Goal: Transaction & Acquisition: Purchase product/service

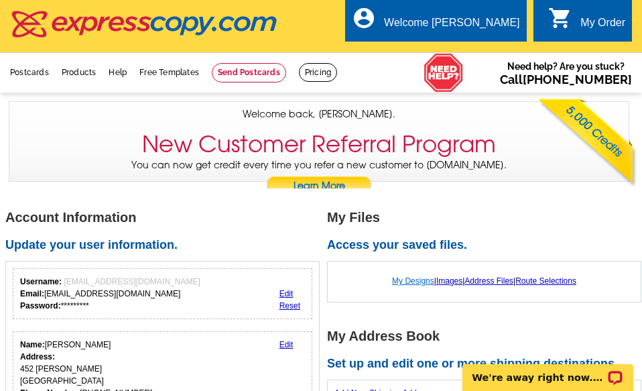
click at [403, 278] on link "My Designs" at bounding box center [413, 280] width 42 height 9
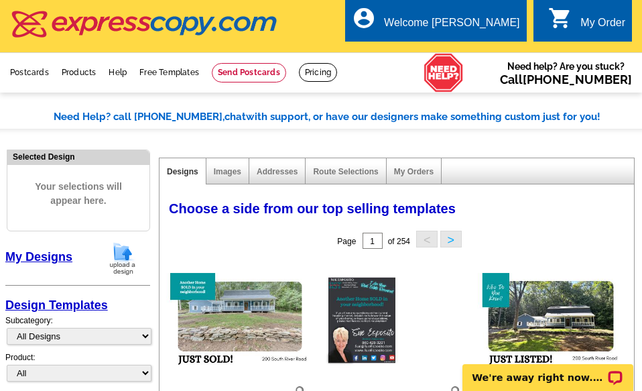
click at [53, 254] on link "My Designs" at bounding box center [38, 256] width 67 height 13
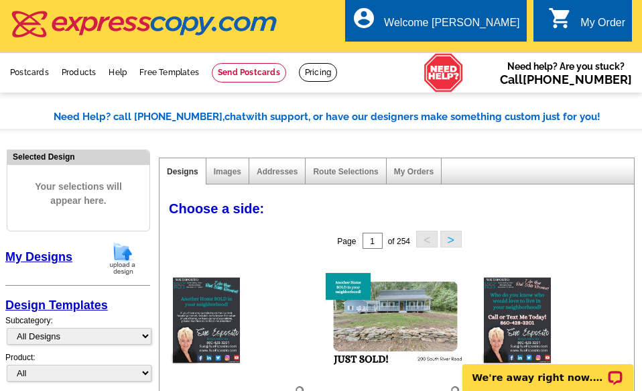
click at [120, 253] on img at bounding box center [122, 258] width 35 height 34
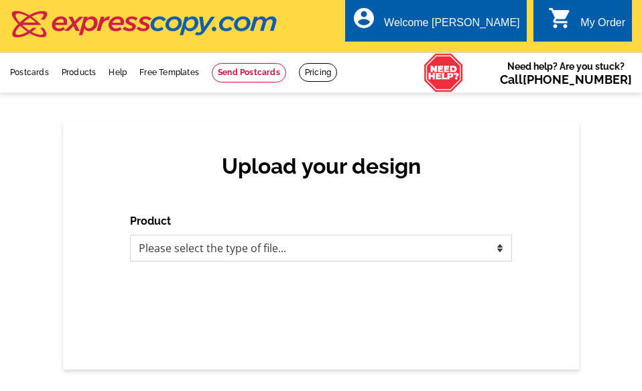
click at [498, 247] on select "Please select the type of file... Postcards Business Cards Letters and flyers G…" at bounding box center [321, 248] width 382 height 27
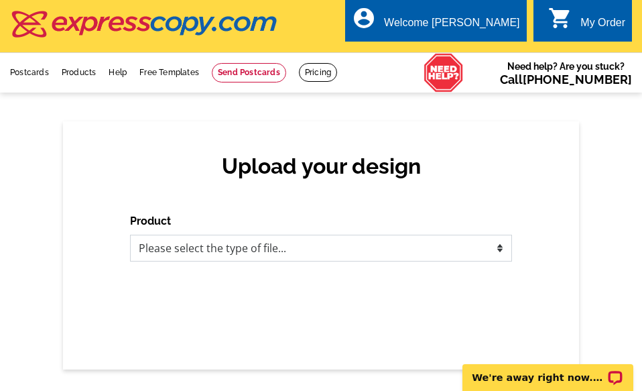
select select "1"
click at [130, 235] on select "Please select the type of file... Postcards Business Cards Letters and flyers G…" at bounding box center [321, 248] width 382 height 27
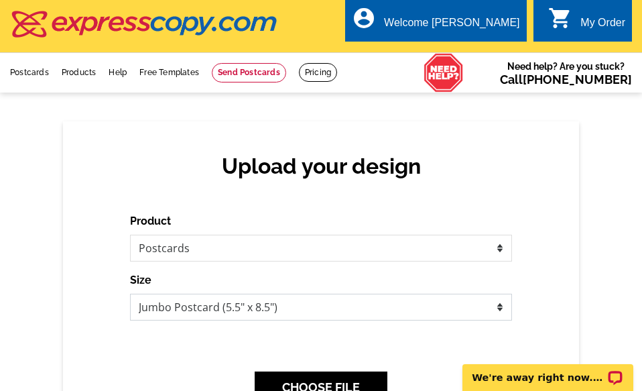
click at [487, 309] on select "Jumbo Postcard (5.5" x 8.5") Regular Postcard (4.25" x 5.6") Panoramic Postcard…" at bounding box center [321, 306] width 382 height 27
click at [130, 294] on select "Jumbo Postcard (5.5" x 8.5") Regular Postcard (4.25" x 5.6") Panoramic Postcard…" at bounding box center [321, 306] width 382 height 27
click at [346, 377] on button "CHOOSE FILE" at bounding box center [321, 386] width 133 height 31
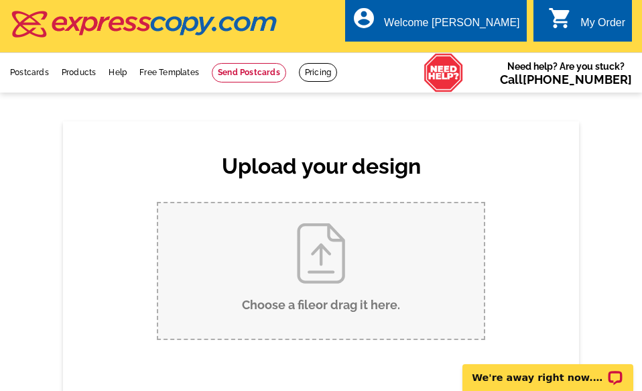
click at [304, 276] on input "Choose a file or drag it here ." at bounding box center [321, 270] width 326 height 135
type input "C:\fakepath\JL Jumbo 48 Khourie Road.pdf"
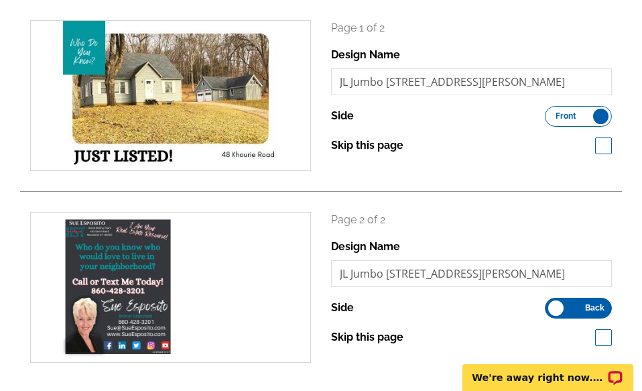
scroll to position [335, 0]
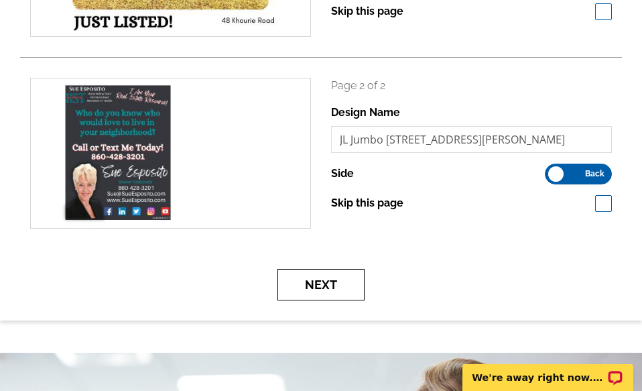
click at [308, 277] on button "Next" at bounding box center [320, 284] width 87 height 31
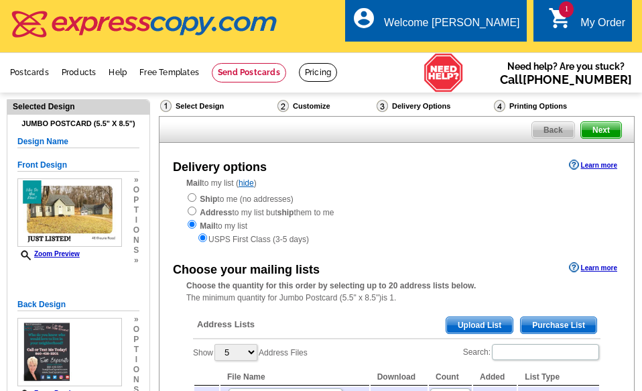
click at [468, 324] on span "Upload List" at bounding box center [479, 325] width 66 height 16
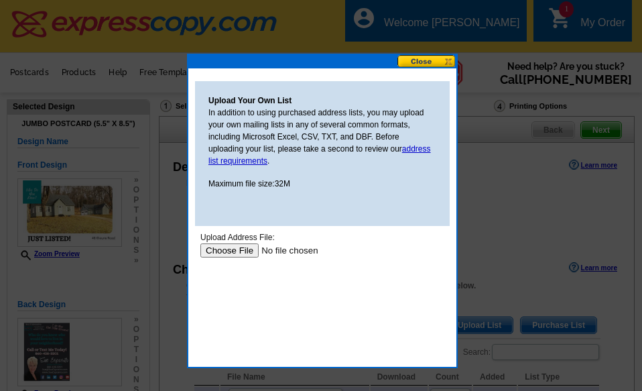
click at [236, 247] on input "file" at bounding box center [285, 250] width 170 height 14
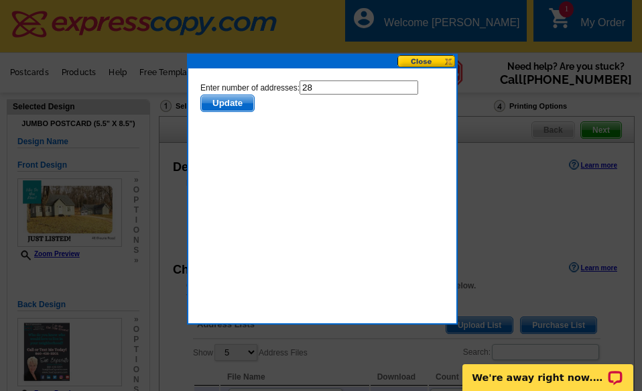
click at [236, 101] on span "Update" at bounding box center [227, 103] width 53 height 16
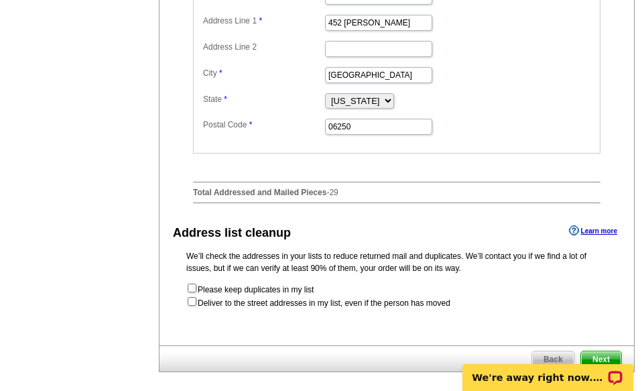
scroll to position [670, 0]
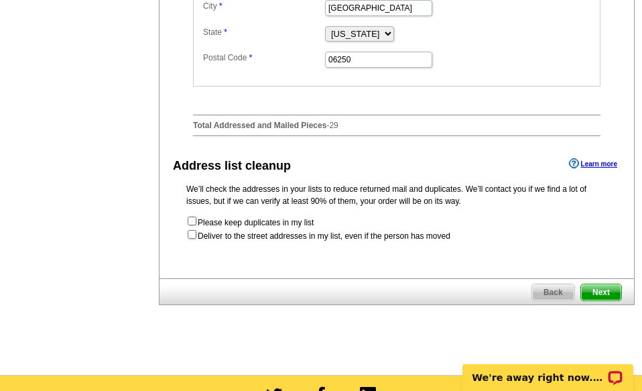
click at [604, 300] on span "Next" at bounding box center [601, 292] width 40 height 16
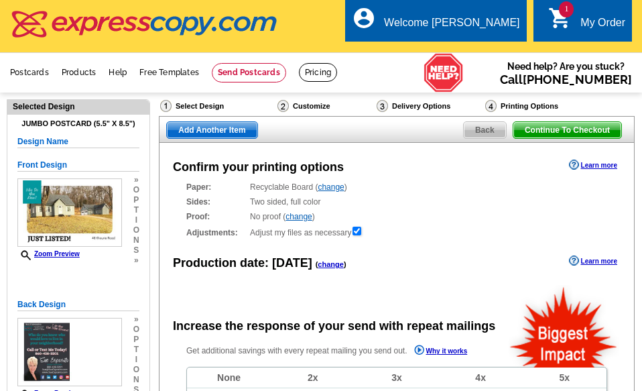
radio input "false"
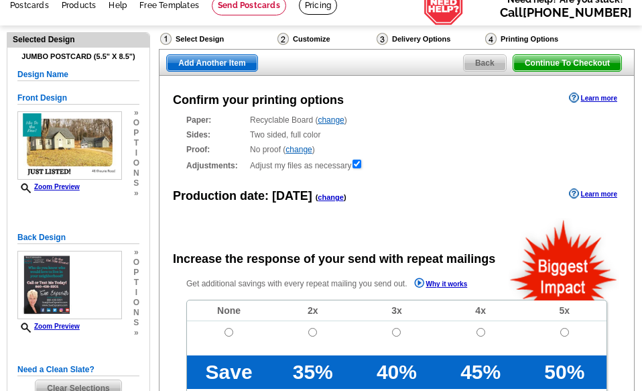
scroll to position [134, 0]
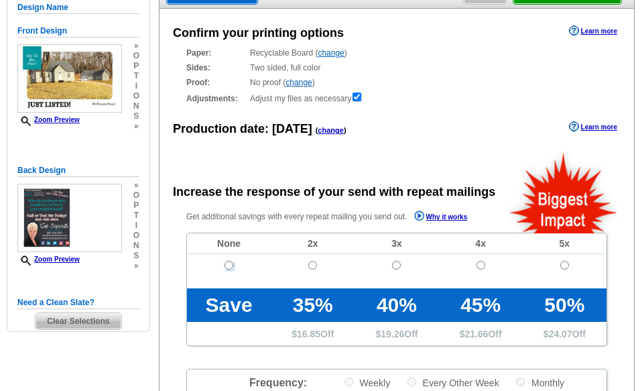
click at [229, 265] on input "radio" at bounding box center [228, 265] width 9 height 9
radio input "true"
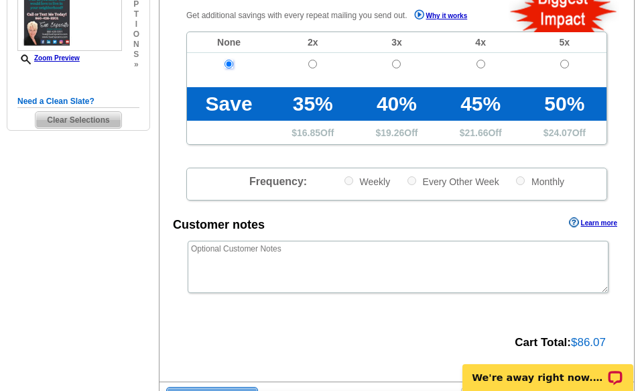
scroll to position [469, 0]
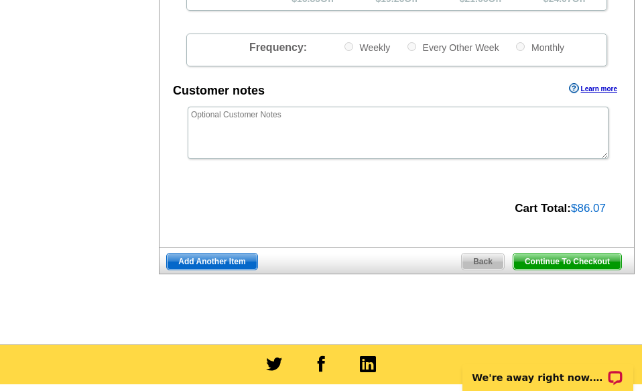
click at [217, 261] on span "Add Another Item" at bounding box center [212, 261] width 90 height 16
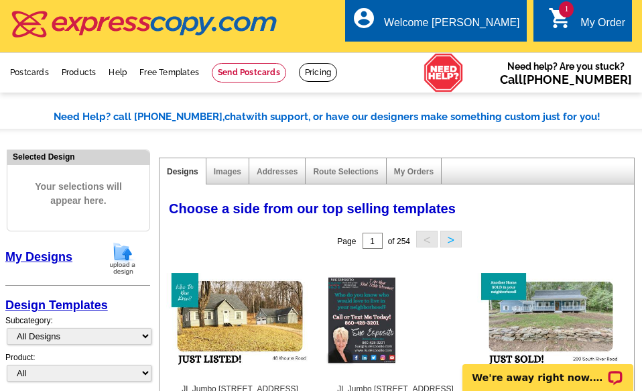
click at [125, 253] on img at bounding box center [122, 258] width 35 height 34
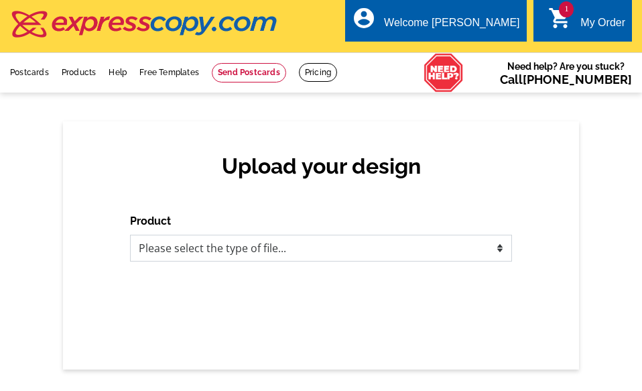
click at [259, 251] on select "Please select the type of file... Postcards Business Cards Letters and flyers G…" at bounding box center [321, 248] width 382 height 27
select select "1"
click at [130, 235] on select "Please select the type of file... Postcards Business Cards Letters and flyers G…" at bounding box center [321, 248] width 382 height 27
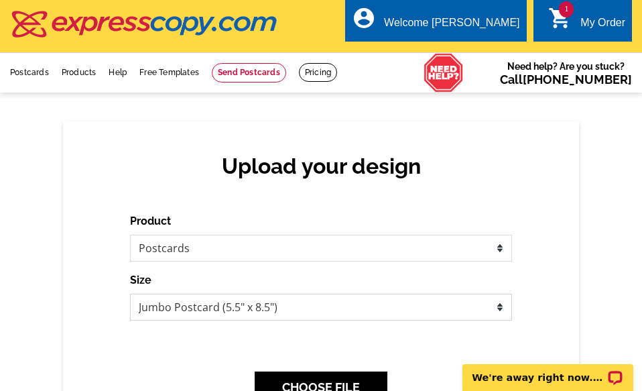
click at [227, 308] on select "Jumbo Postcard (5.5" x 8.5") Regular Postcard (4.25" x 5.6") Panoramic Postcard…" at bounding box center [321, 306] width 382 height 27
click at [130, 294] on select "Jumbo Postcard (5.5" x 8.5") Regular Postcard (4.25" x 5.6") Panoramic Postcard…" at bounding box center [321, 306] width 382 height 27
click at [318, 379] on button "CHOOSE FILE" at bounding box center [321, 386] width 133 height 31
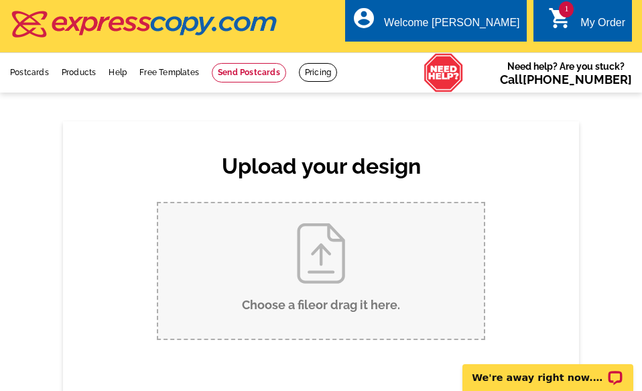
click at [315, 269] on input "Choose a file or drag it here ." at bounding box center [321, 270] width 326 height 135
type input "C:\fakepath\JL Jumbo 634 Stonehouse Rd.pdf"
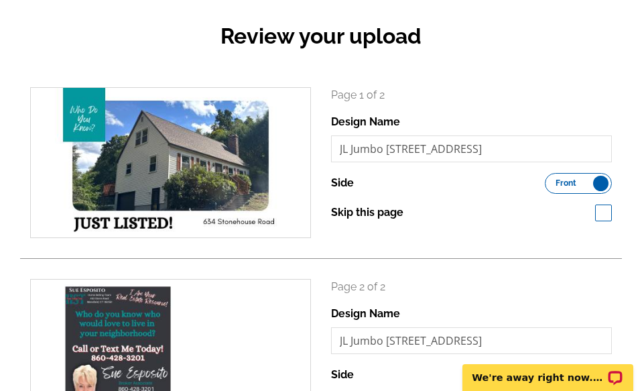
scroll to position [268, 0]
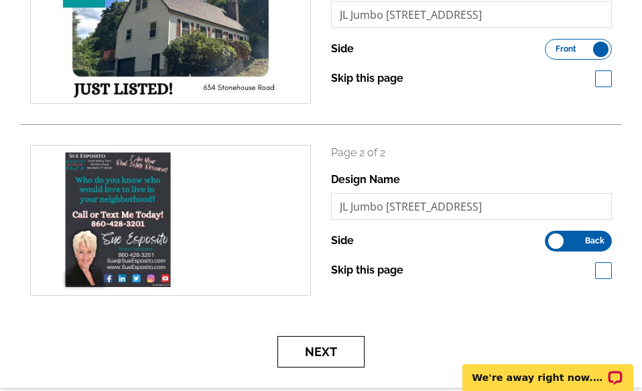
click at [323, 353] on button "Next" at bounding box center [320, 351] width 87 height 31
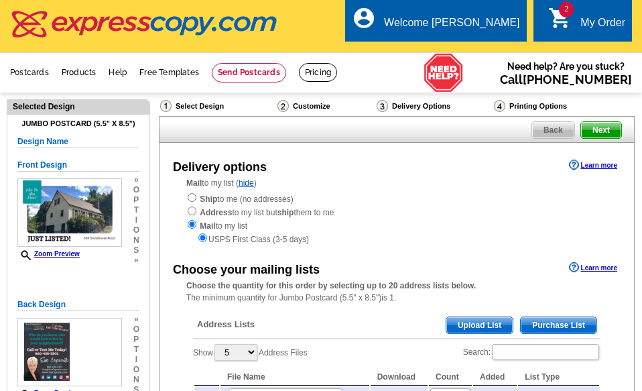
click at [480, 320] on span "Upload List" at bounding box center [479, 325] width 66 height 16
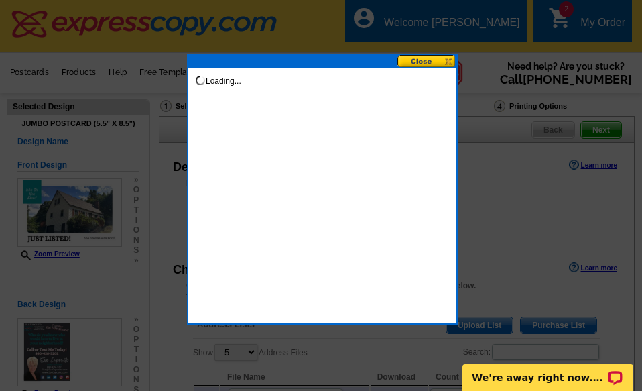
click at [446, 60] on button at bounding box center [426, 61] width 59 height 13
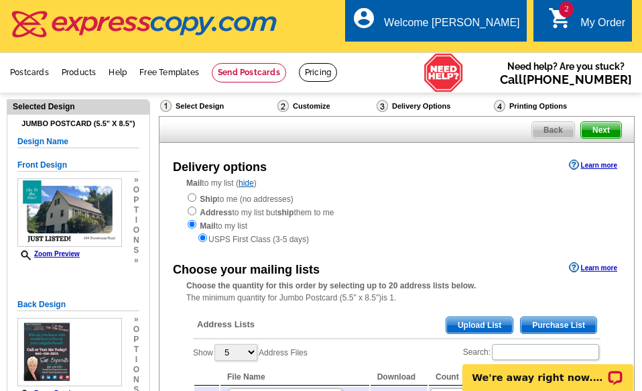
click at [476, 315] on div "Address Lists Purchase List Upload List" at bounding box center [396, 326] width 407 height 26
click at [475, 324] on span "Upload List" at bounding box center [479, 325] width 66 height 16
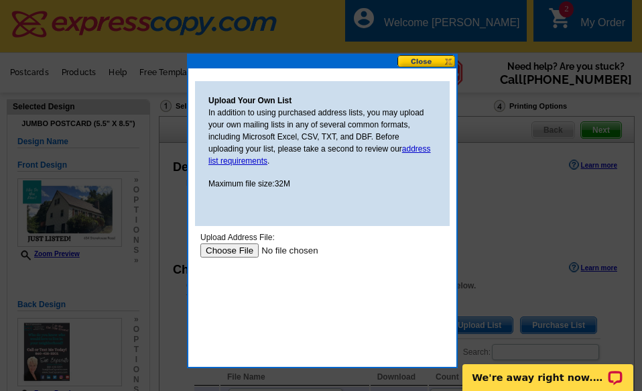
click at [246, 247] on input "file" at bounding box center [285, 250] width 170 height 14
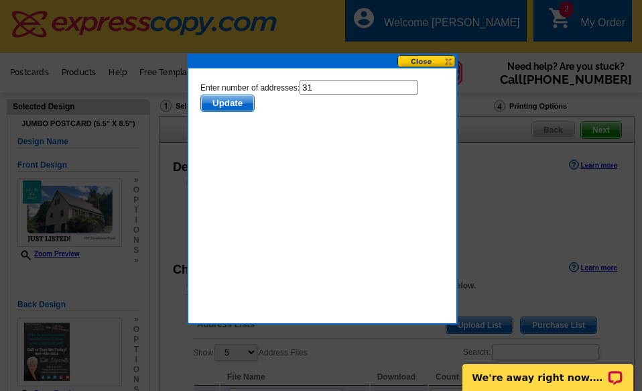
click at [229, 101] on span "Update" at bounding box center [227, 103] width 53 height 16
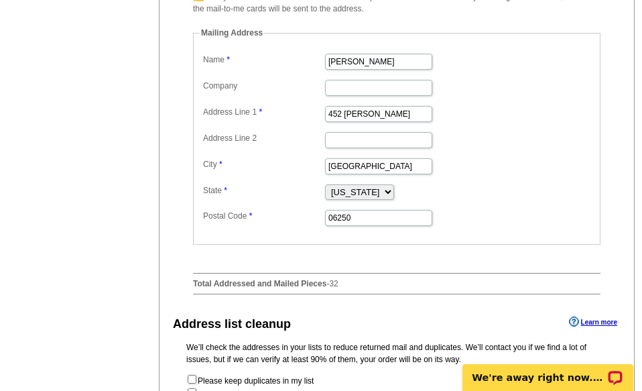
scroll to position [737, 0]
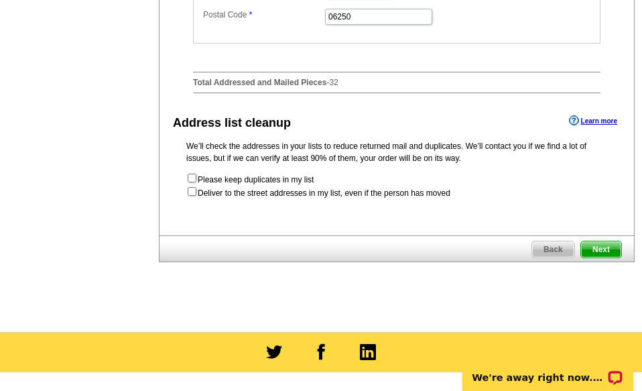
click at [596, 257] on span "Next" at bounding box center [601, 249] width 40 height 16
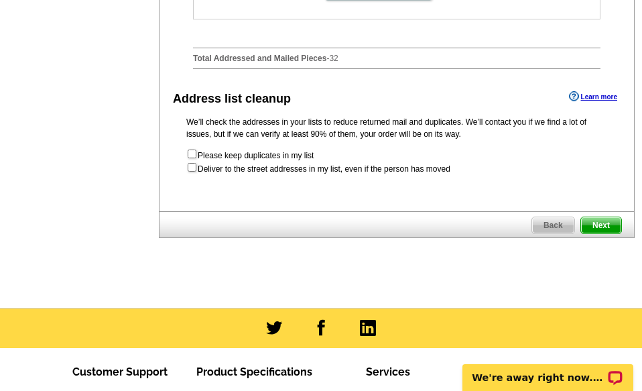
scroll to position [0, 0]
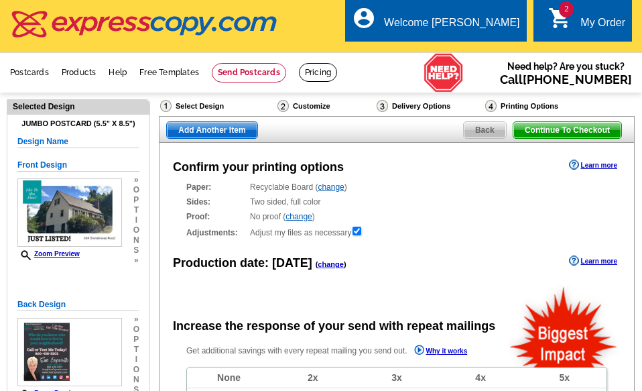
radio input "false"
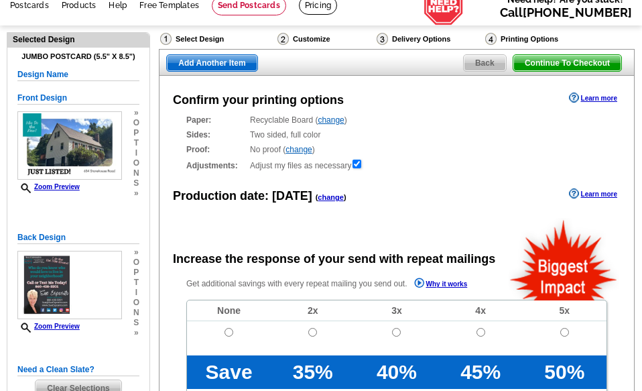
scroll to position [134, 0]
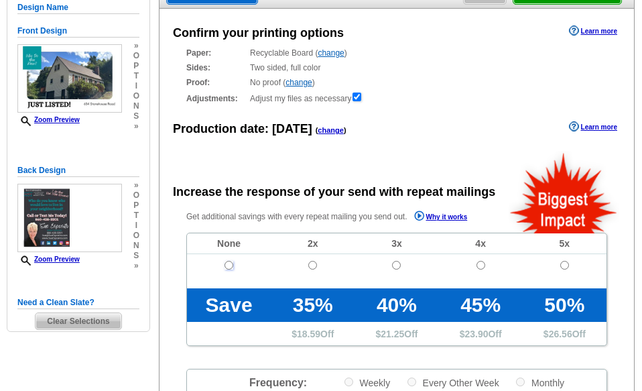
click at [226, 265] on input "radio" at bounding box center [228, 265] width 9 height 9
radio input "true"
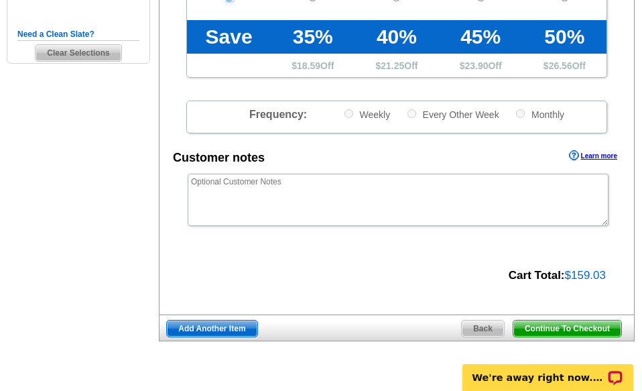
scroll to position [469, 0]
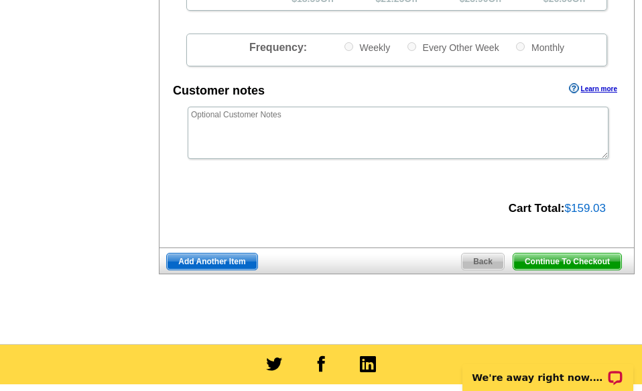
click at [565, 261] on span "Continue To Checkout" at bounding box center [567, 261] width 108 height 16
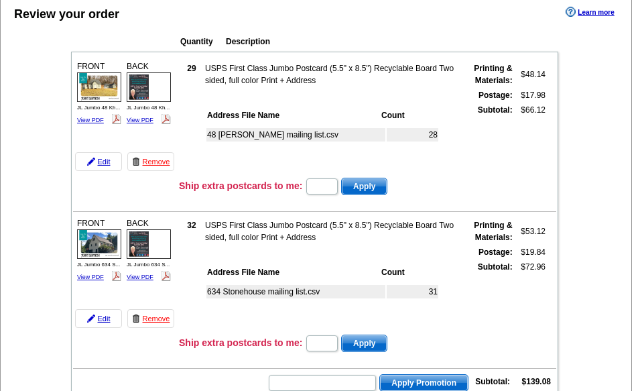
scroll to position [201, 0]
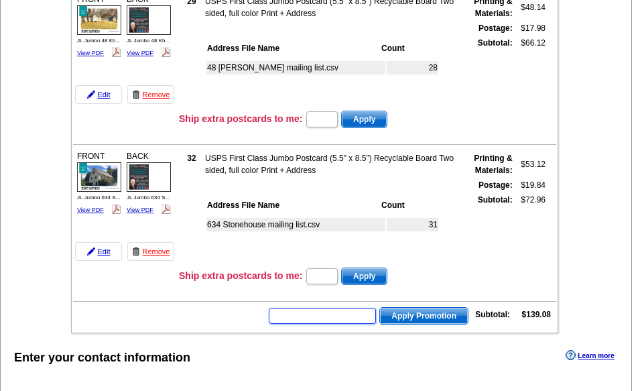
click at [299, 318] on input "text" at bounding box center [322, 316] width 107 height 16
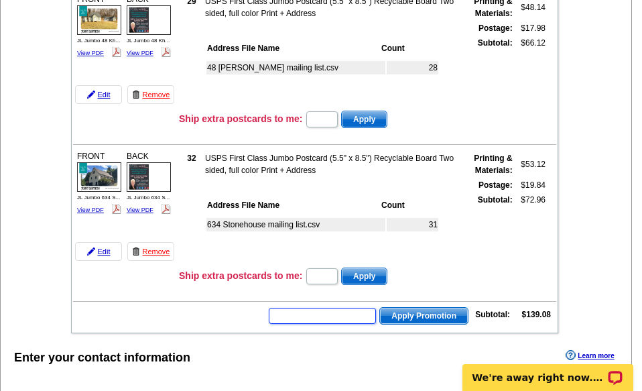
scroll to position [0, 0]
type input "chat20"
click at [444, 313] on span "Apply Promotion" at bounding box center [424, 316] width 88 height 16
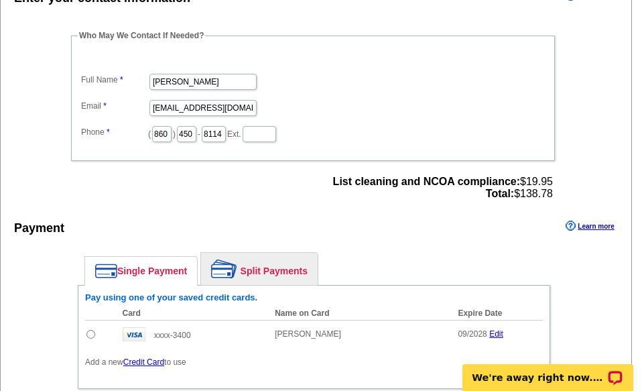
scroll to position [670, 0]
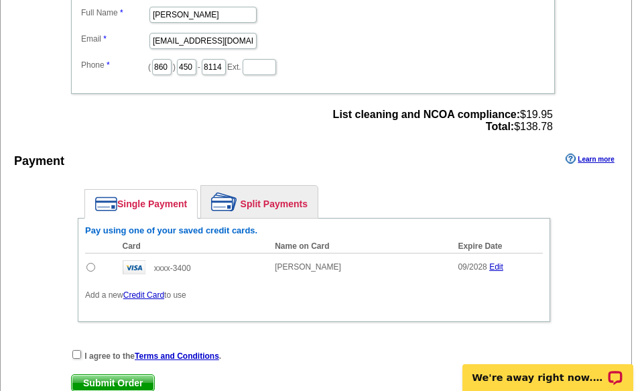
click at [88, 267] on input "radio" at bounding box center [90, 267] width 9 height 9
radio input "true"
click at [76, 350] on input "checkbox" at bounding box center [76, 354] width 9 height 9
checkbox input "true"
click at [138, 377] on span "Submit Order" at bounding box center [113, 383] width 82 height 16
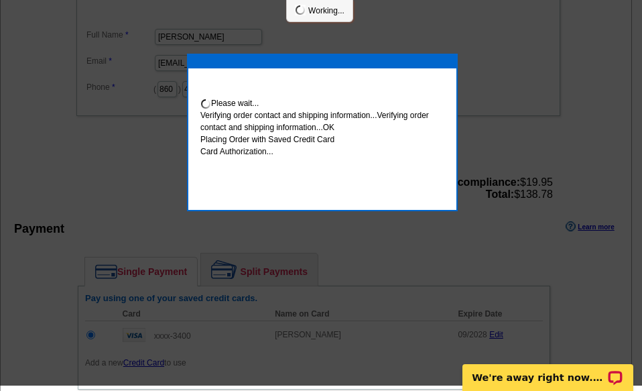
scroll to position [665, 0]
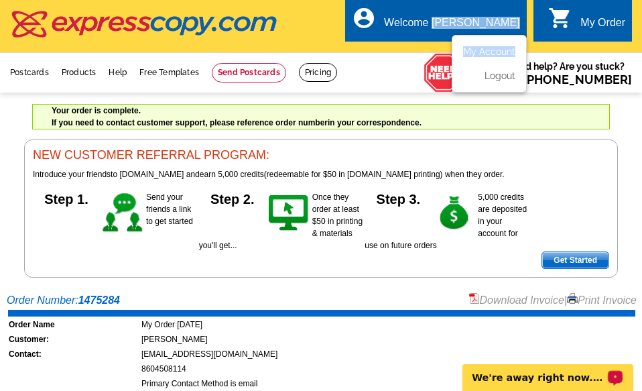
drag, startPoint x: 501, startPoint y: 20, endPoint x: 504, endPoint y: 70, distance: 50.3
click at [504, 42] on div "account_circle Welcome [PERSON_NAME] My Account Logout" at bounding box center [435, 20] width 181 height 42
click at [502, 74] on link "Logout" at bounding box center [498, 76] width 34 height 12
